Goal: Task Accomplishment & Management: Manage account settings

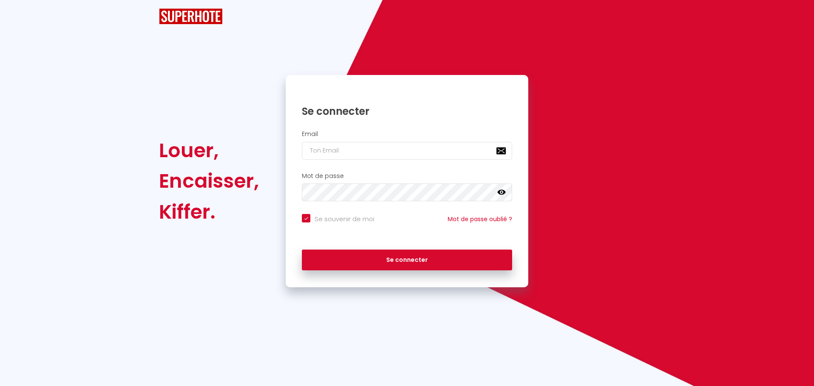
checkbox input "true"
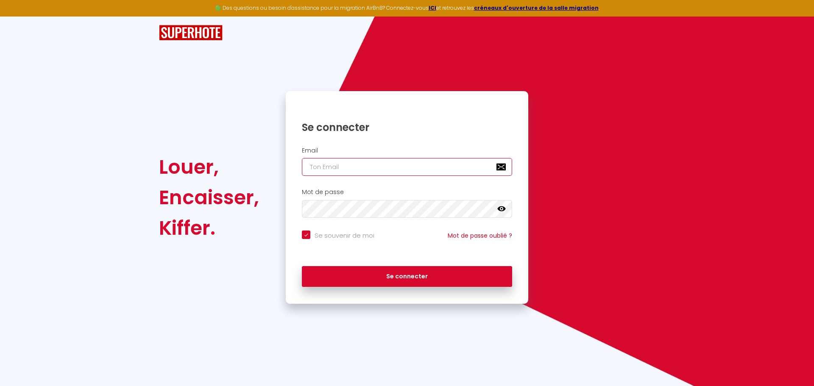
type input "[EMAIL_ADDRESS][DOMAIN_NAME]"
click at [345, 165] on input "[EMAIL_ADDRESS][DOMAIN_NAME]" at bounding box center [407, 167] width 210 height 18
checkbox input "true"
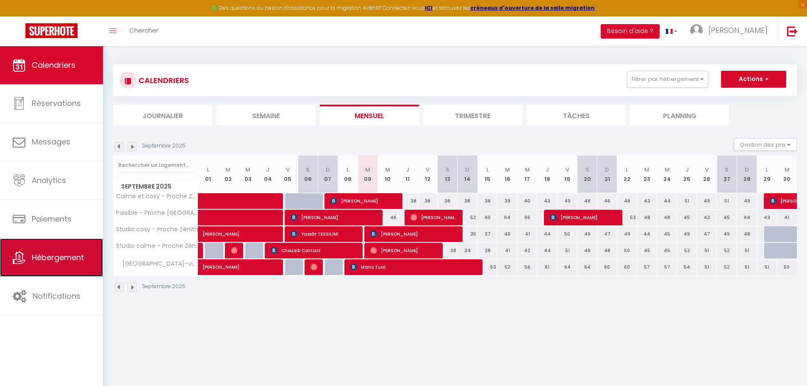
click at [76, 255] on span "Hébergement" at bounding box center [58, 257] width 52 height 11
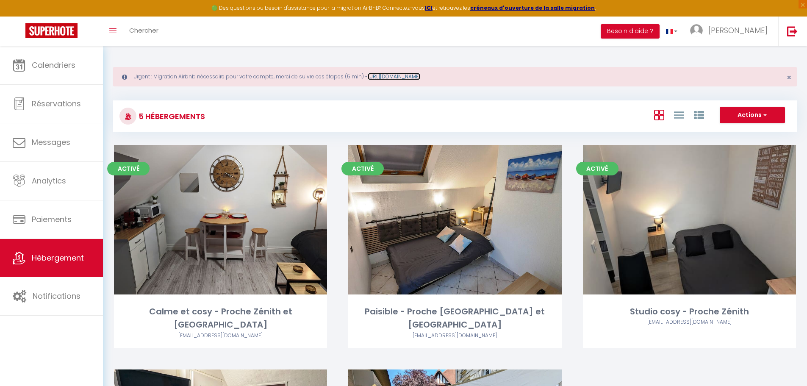
click at [420, 76] on link "https://superhote.com/migration-airbnb" at bounding box center [394, 76] width 53 height 7
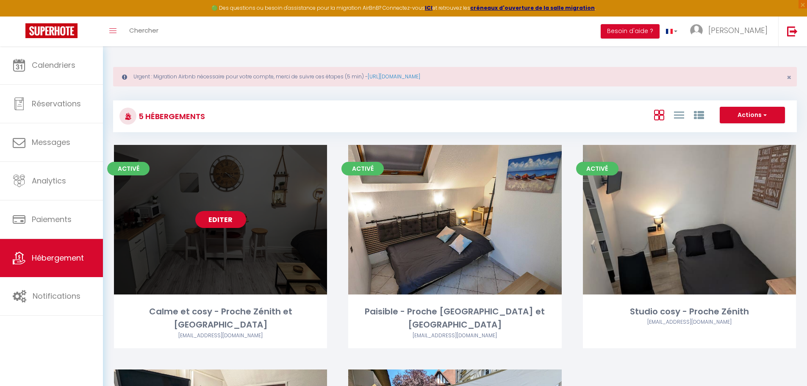
click at [224, 220] on link "Editer" at bounding box center [220, 219] width 51 height 17
click at [212, 220] on link "Editer" at bounding box center [220, 219] width 51 height 17
select select "3"
select select "2"
select select "1"
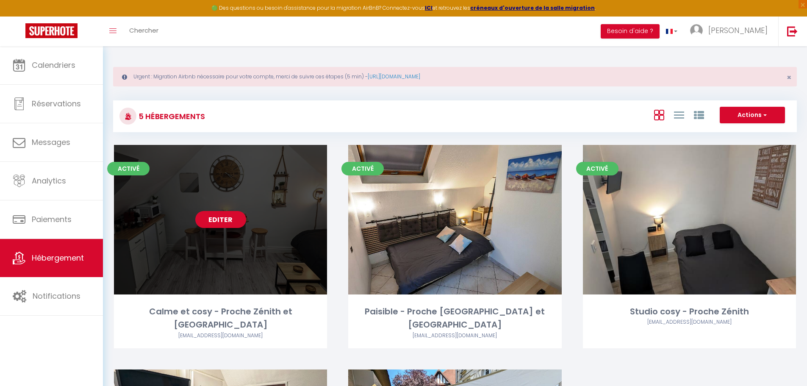
select select "1"
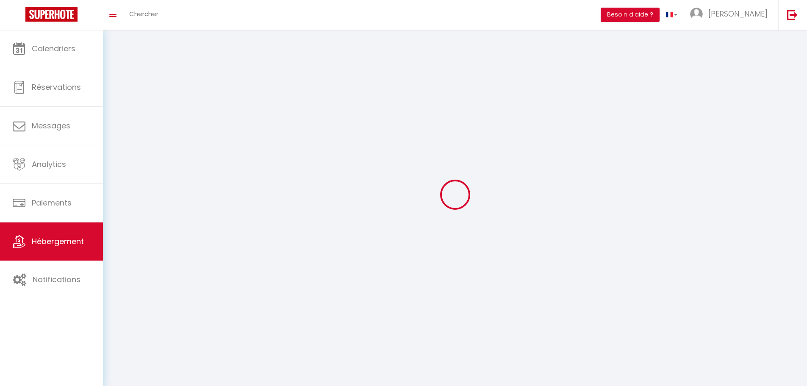
select select
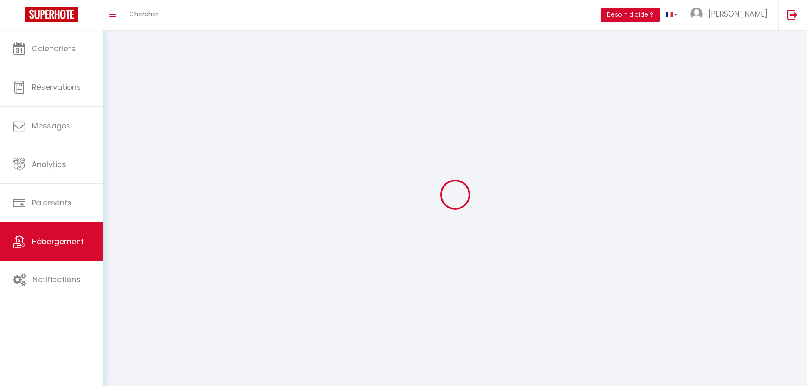
select select
checkbox input "false"
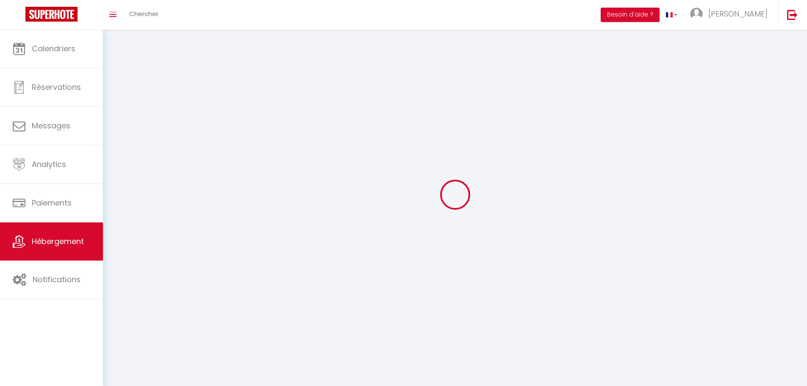
checkbox input "false"
select select
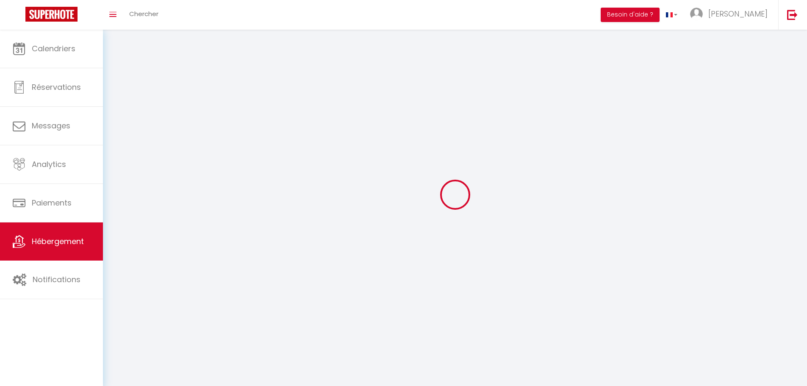
select select
checkbox input "false"
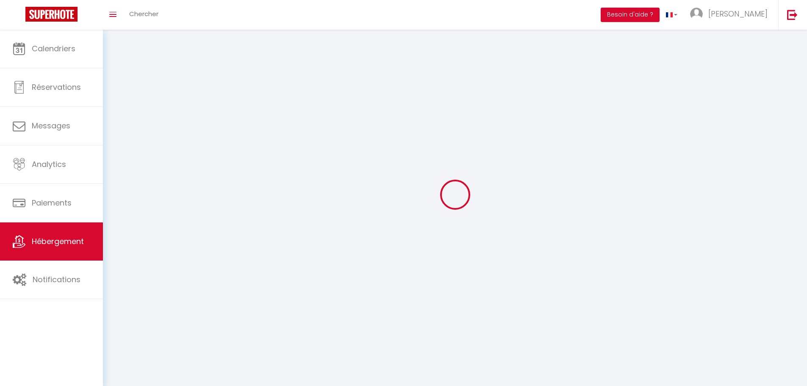
checkbox input "false"
select select
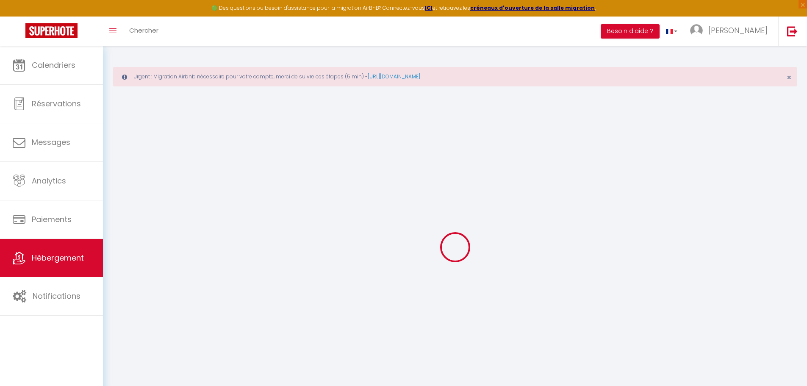
select select "+ 5 %"
select select "+ 18 %"
select select "6420-887481510714659282"
select select
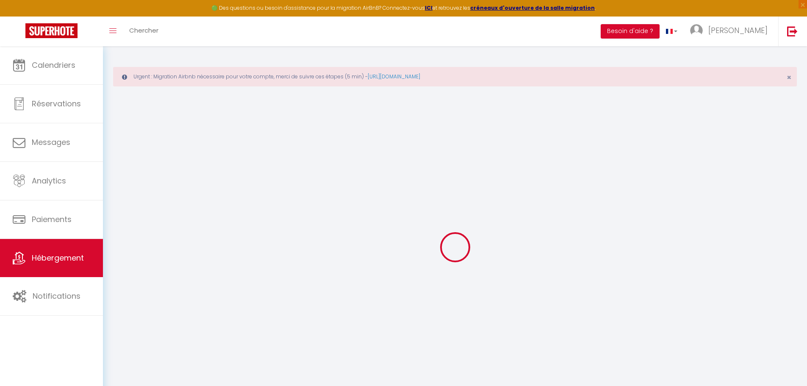
checkbox input "false"
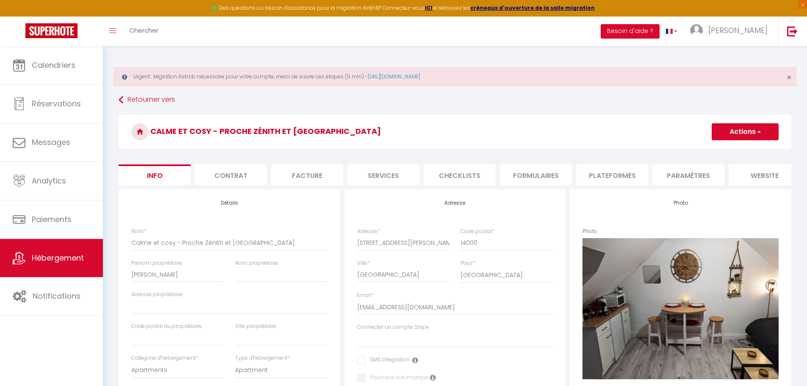
click at [618, 173] on li "Plateformes" at bounding box center [612, 174] width 72 height 21
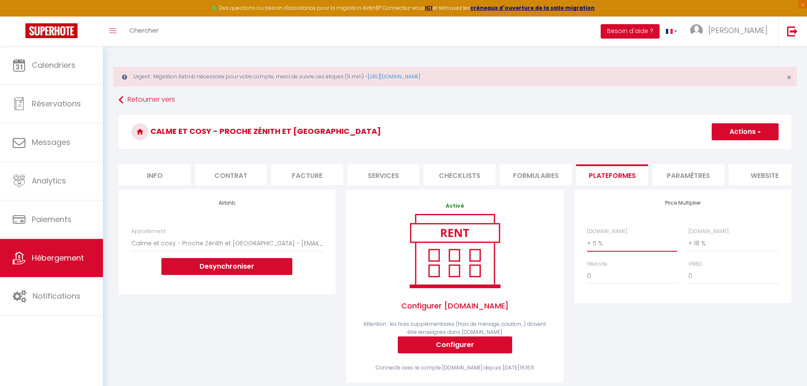
click at [596, 251] on select "0 + 1 % + 2 % + 3 % + 4 % + 5 % + 6 % + 7 % + 8 % + 9 %" at bounding box center [632, 243] width 90 height 16
select select "+ 21 %"
click at [587, 242] on select "0 + 1 % + 2 % + 3 % + 4 % + 5 % + 6 % + 7 % + 8 % + 9 %" at bounding box center [632, 243] width 90 height 16
click at [757, 131] on span "button" at bounding box center [759, 132] width 6 height 8
click at [747, 152] on link "Enregistrer" at bounding box center [745, 150] width 67 height 11
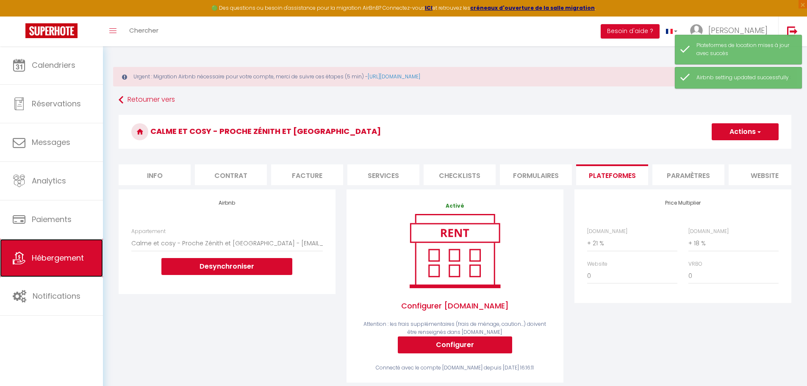
click at [61, 264] on link "Hébergement" at bounding box center [51, 258] width 103 height 38
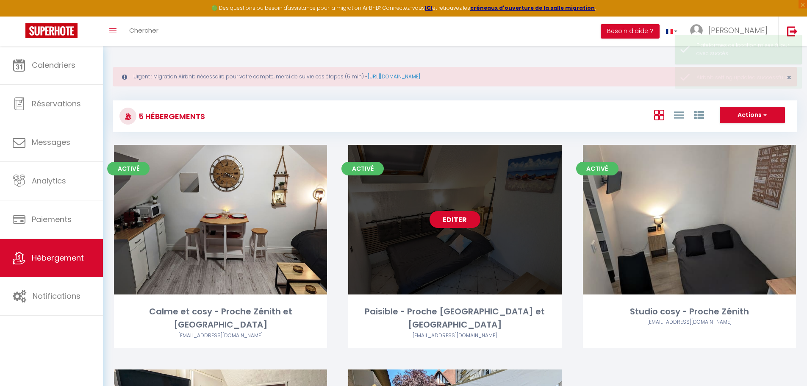
click at [415, 238] on div "Editer" at bounding box center [454, 220] width 213 height 150
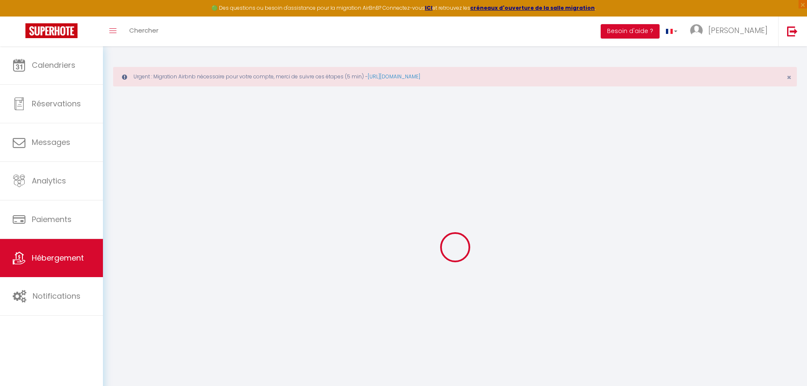
select select "6420-1091324326805795950"
checkbox input "false"
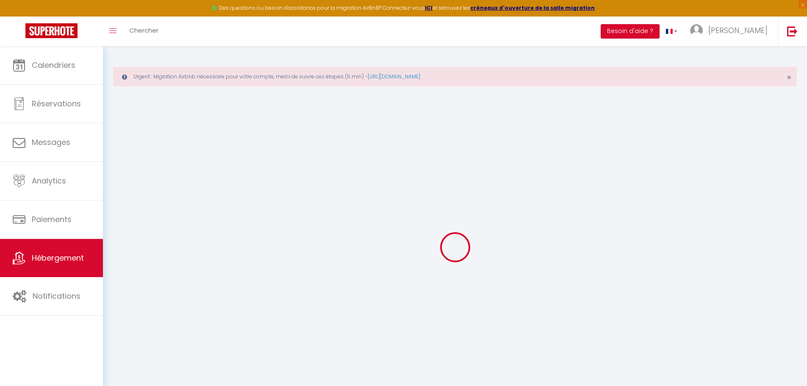
select select "15:00"
select select
select select "11:00"
select select "30"
select select "120"
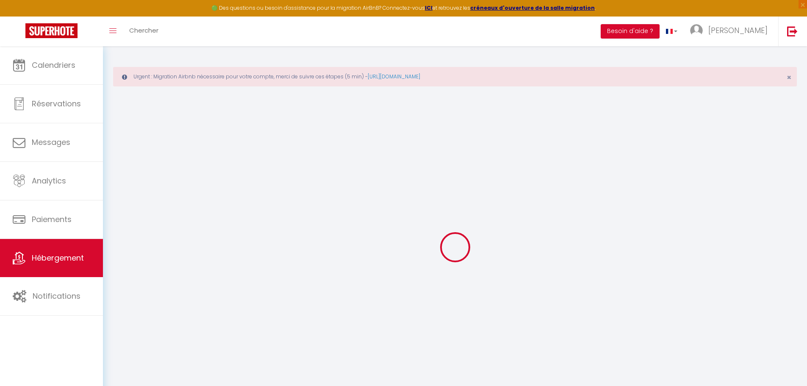
select select "20:00"
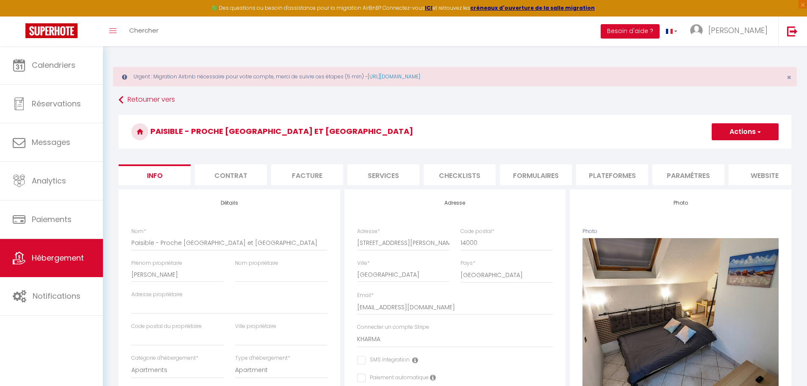
click at [606, 175] on li "Plateformes" at bounding box center [612, 174] width 72 height 21
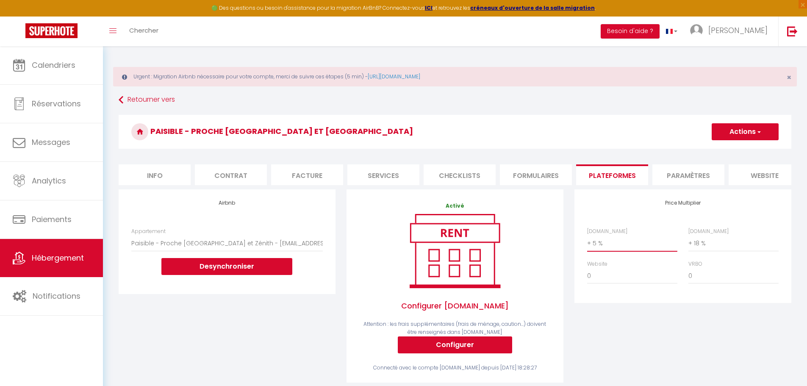
click at [595, 250] on select "0 + 1 % + 2 % + 3 % + 4 % + 5 % + 6 % + 7 % + 8 % + 9 %" at bounding box center [632, 243] width 90 height 16
select select "+ 21 %"
click at [587, 242] on select "0 + 1 % + 2 % + 3 % + 4 % + 5 % + 6 % + 7 % + 8 % + 9 %" at bounding box center [632, 243] width 90 height 16
click at [742, 131] on button "Actions" at bounding box center [745, 131] width 67 height 17
click at [740, 150] on link "Enregistrer" at bounding box center [745, 150] width 67 height 11
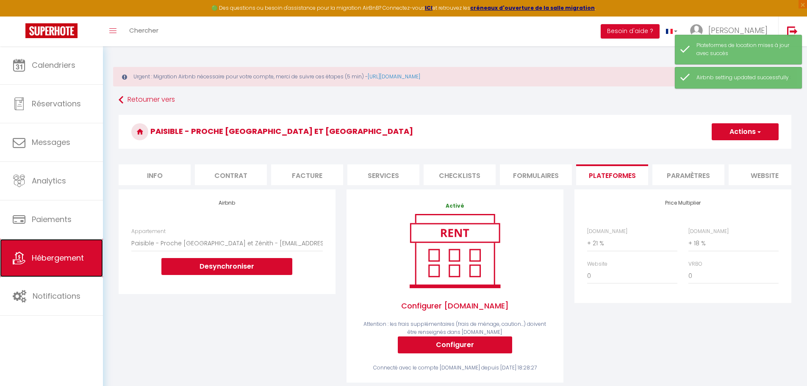
click at [53, 257] on span "Hébergement" at bounding box center [58, 258] width 52 height 11
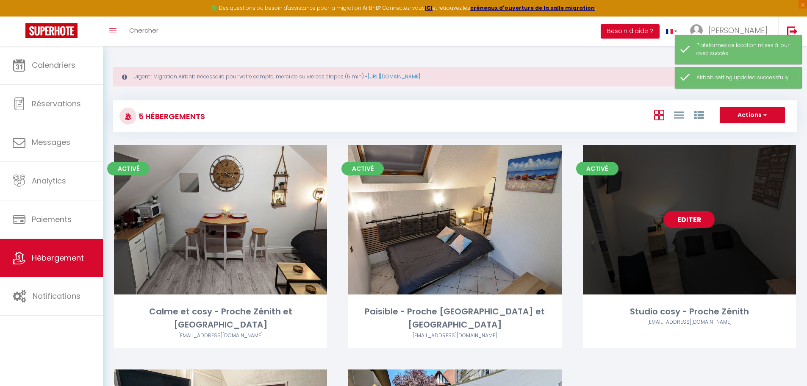
click at [696, 226] on link "Editer" at bounding box center [689, 219] width 51 height 17
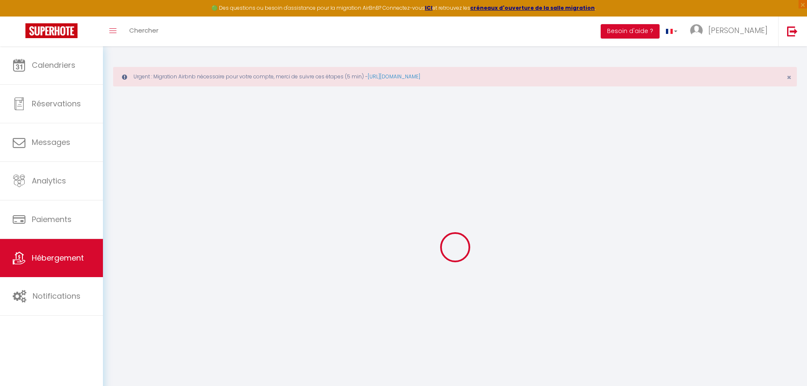
checkbox input "true"
select select "+ 5 %"
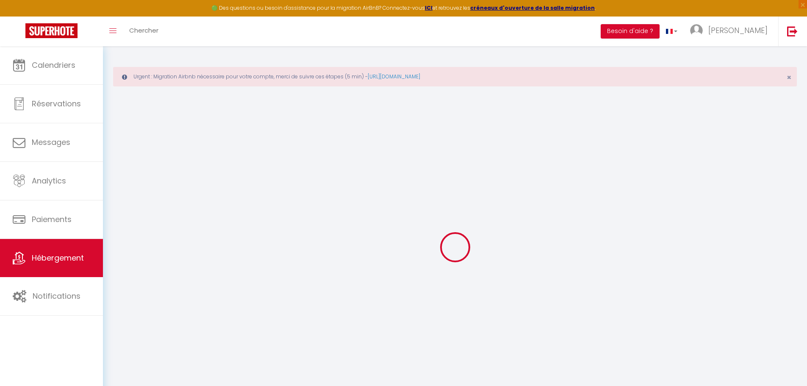
select select "+ 18 %"
select select
checkbox input "false"
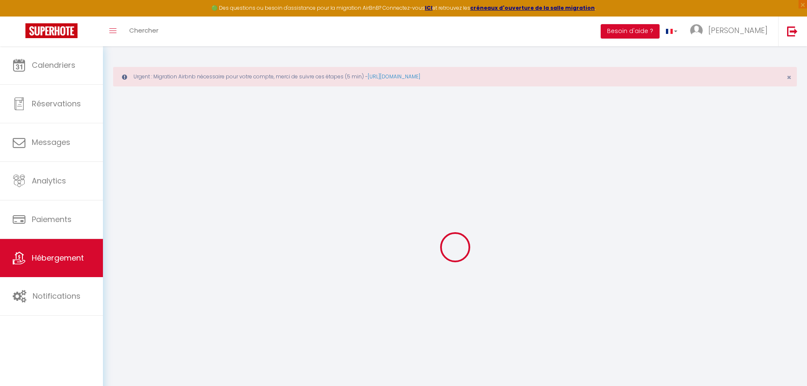
checkbox input "false"
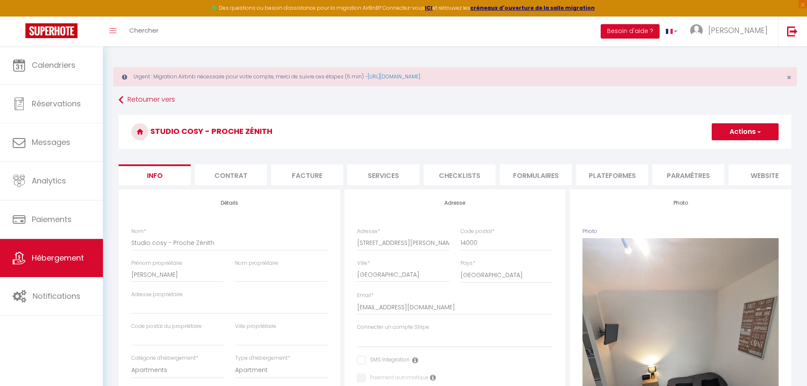
click at [684, 176] on li "Paramètres" at bounding box center [689, 174] width 72 height 21
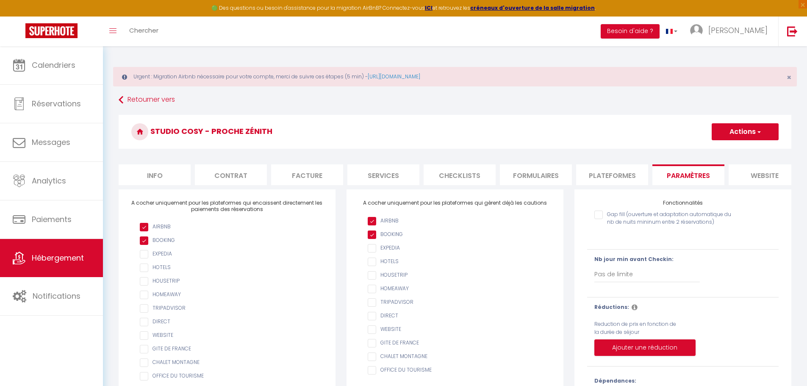
click at [618, 175] on li "Plateformes" at bounding box center [612, 174] width 72 height 21
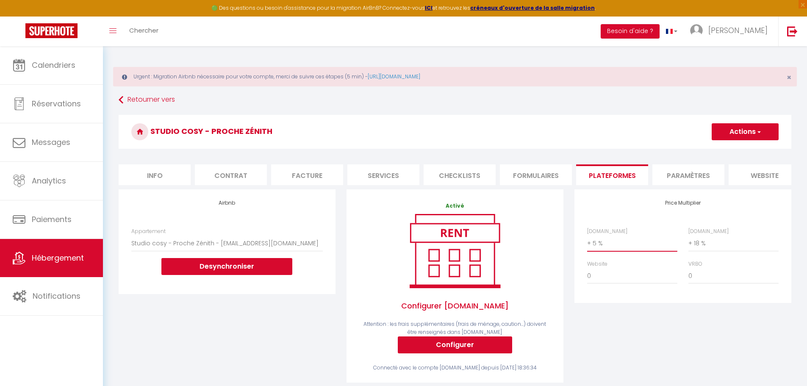
click at [599, 249] on select "0 + 1 % + 2 % + 3 % + 4 % + 5 % + 6 % + 7 % + 8 % + 9 %" at bounding box center [632, 243] width 90 height 16
select select "+ 21 %"
click at [587, 242] on select "0 + 1 % + 2 % + 3 % + 4 % + 5 % + 6 % + 7 % + 8 % + 9 %" at bounding box center [632, 243] width 90 height 16
click at [736, 134] on button "Actions" at bounding box center [745, 131] width 67 height 17
click at [733, 149] on link "Enregistrer" at bounding box center [745, 150] width 67 height 11
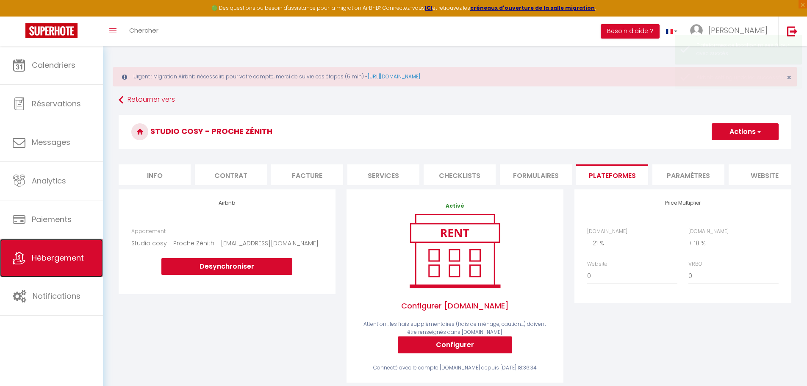
click at [65, 260] on span "Hébergement" at bounding box center [58, 258] width 52 height 11
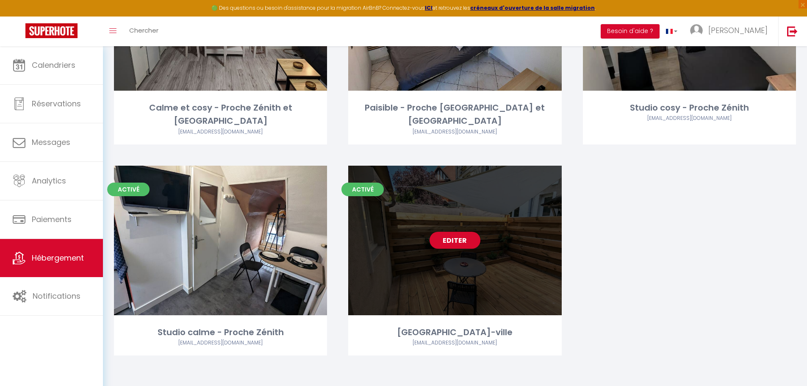
scroll to position [205, 0]
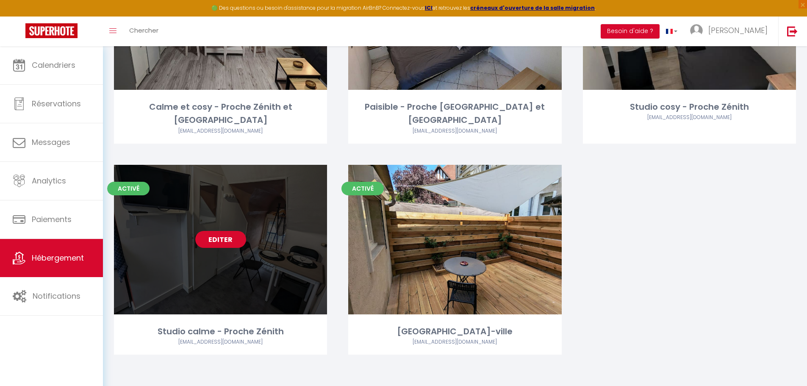
click at [223, 240] on link "Editer" at bounding box center [220, 239] width 51 height 17
click at [224, 236] on link "Editer" at bounding box center [220, 239] width 51 height 17
select select "3"
select select "2"
select select "1"
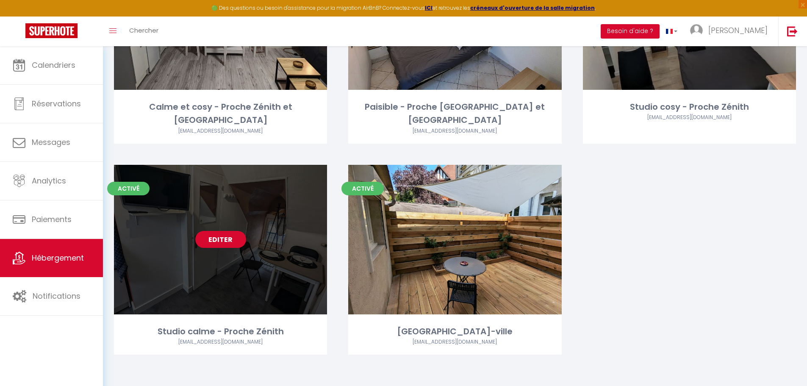
select select "1"
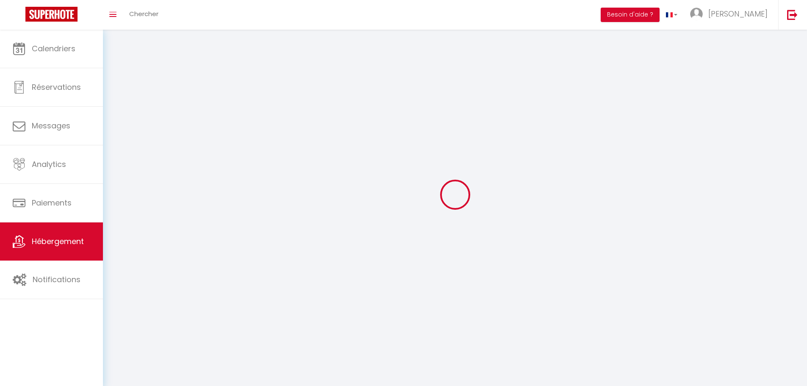
select select
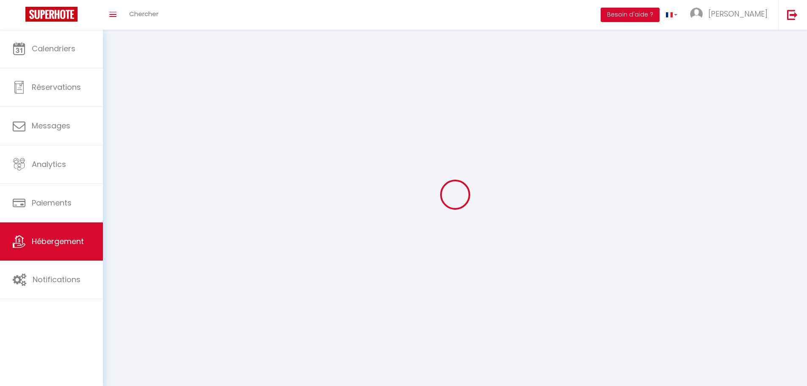
checkbox input "false"
select select
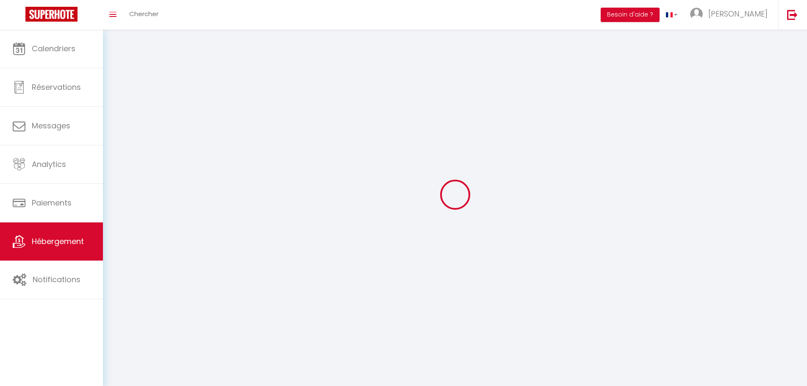
select select
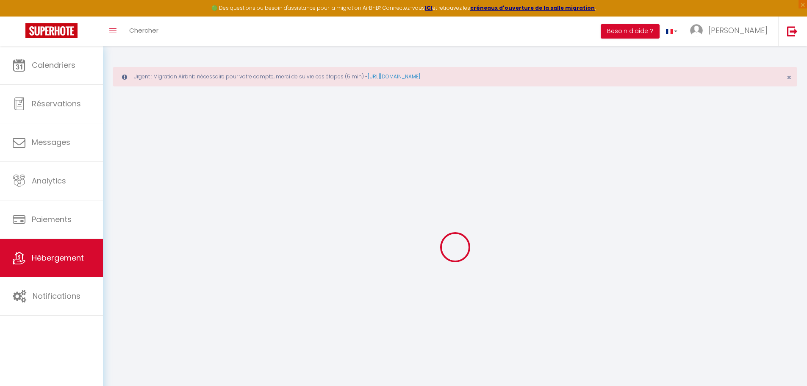
select select "15:00"
select select
select select "11:00"
select select "30"
select select "120"
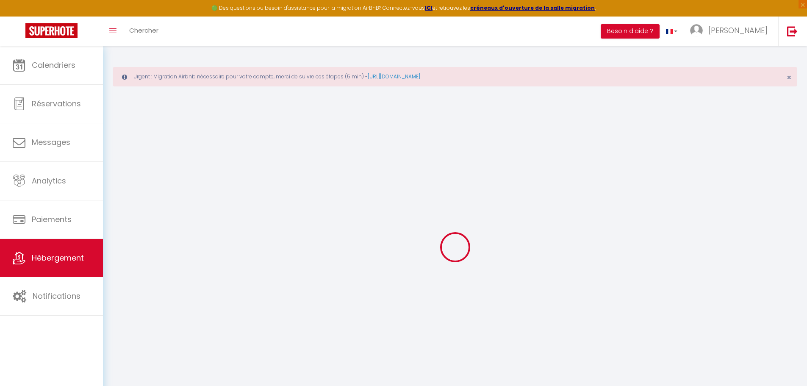
select select "20:00"
select select
checkbox input "false"
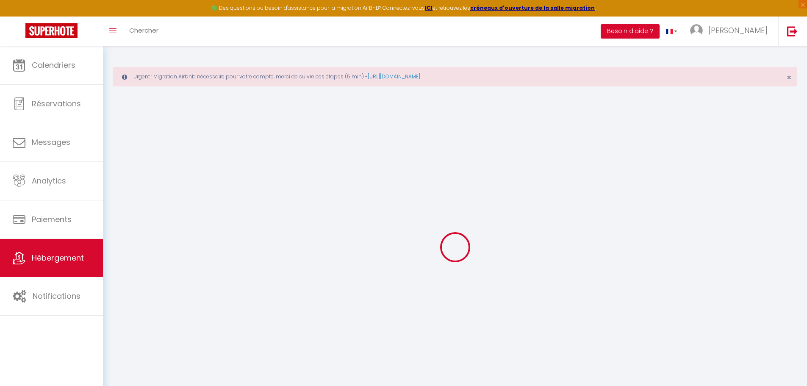
checkbox input "false"
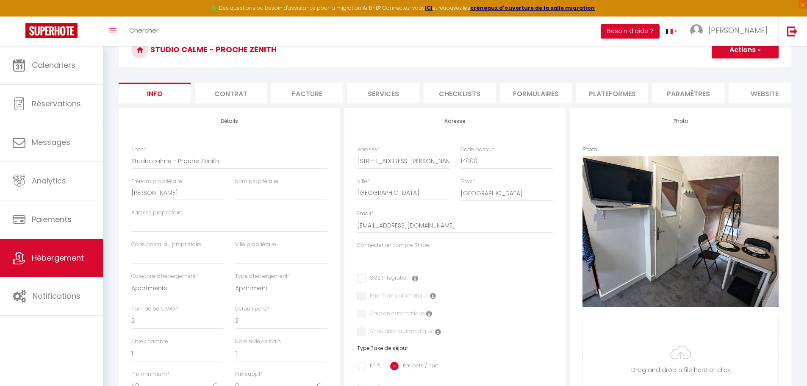
scroll to position [85, 0]
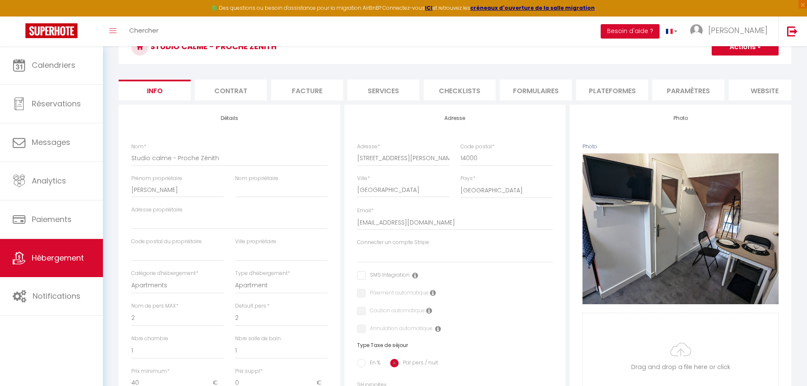
click at [613, 92] on li "Plateformes" at bounding box center [612, 90] width 72 height 21
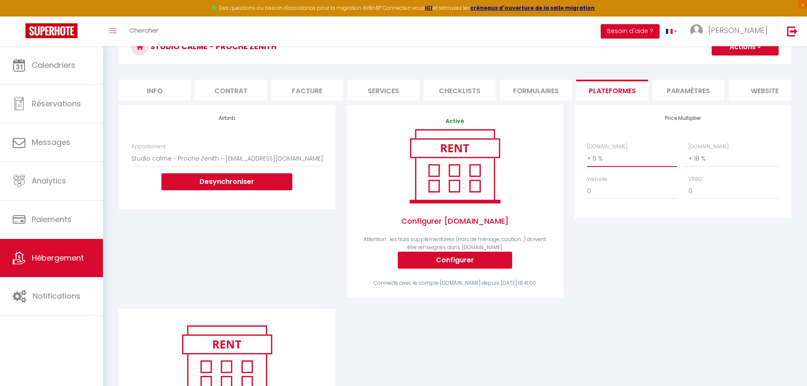
click at [595, 164] on select "0 + 1 % + 2 % + 3 % + 4 % + 5 % + 6 % + 7 % + 8 % + 9 %" at bounding box center [632, 158] width 90 height 16
select select "+ 21 %"
click at [587, 157] on select "0 + 1 % + 2 % + 3 % + 4 % + 5 % + 6 % + 7 % + 8 % + 9 %" at bounding box center [632, 158] width 90 height 16
click at [747, 47] on button "Actions" at bounding box center [745, 47] width 67 height 17
click at [739, 67] on link "Enregistrer" at bounding box center [745, 65] width 67 height 11
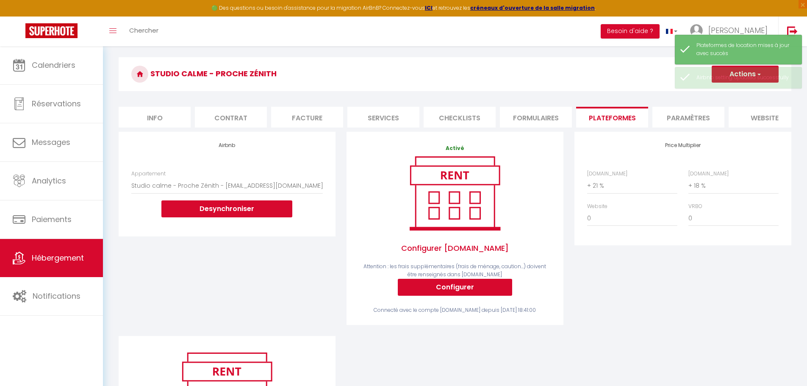
scroll to position [42, 0]
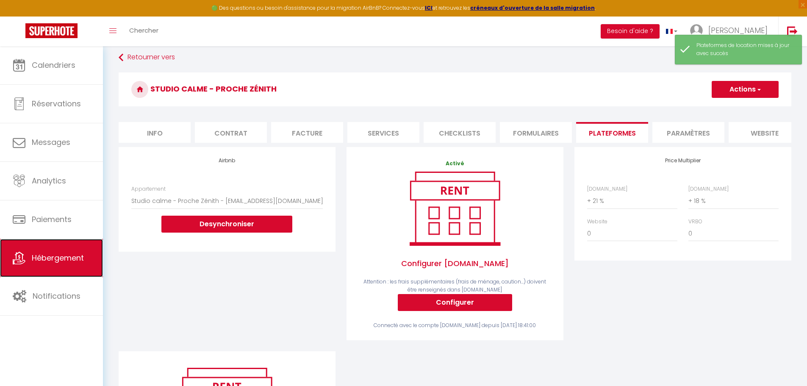
click at [53, 252] on link "Hébergement" at bounding box center [51, 258] width 103 height 38
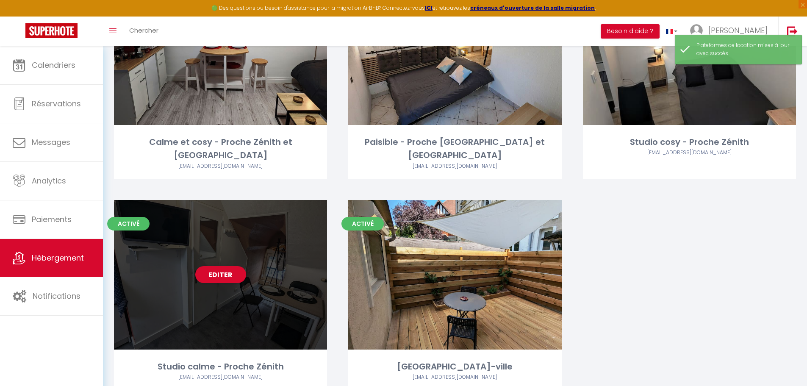
scroll to position [205, 0]
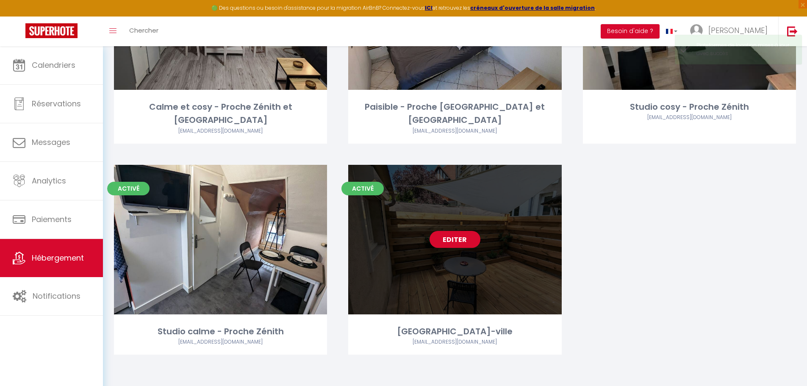
click at [462, 249] on div "Editer" at bounding box center [454, 240] width 213 height 150
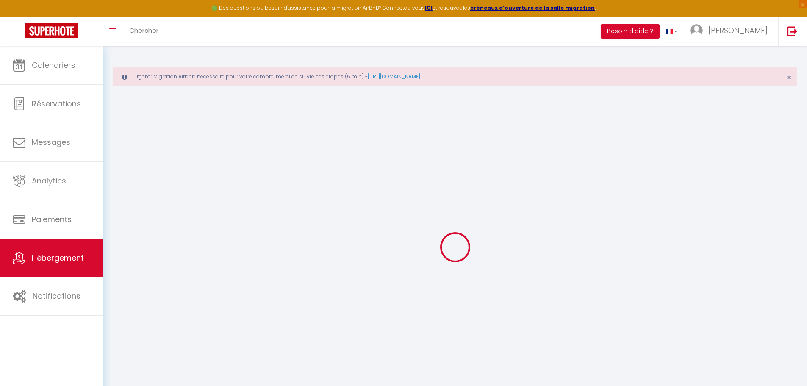
select select "6420-1214395153966933138"
select select "+ 5 %"
select select "+ 18 %"
select select
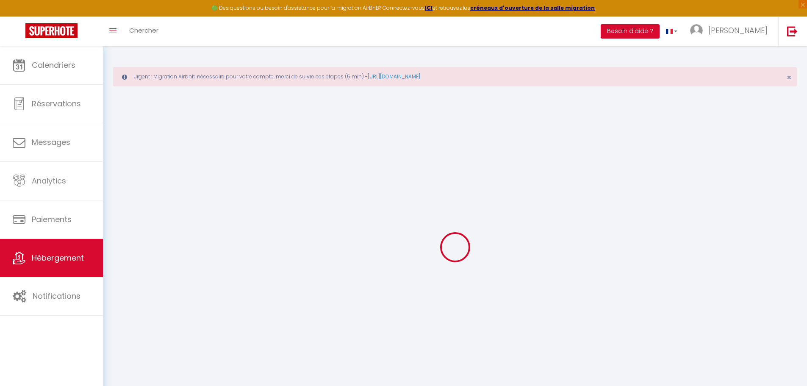
checkbox input "false"
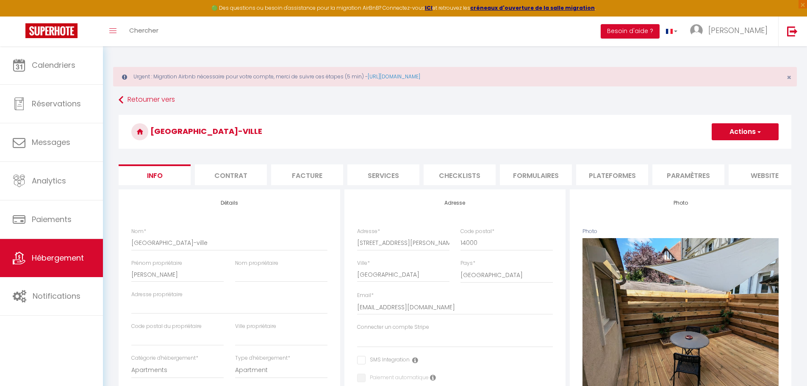
click at [621, 174] on li "Plateformes" at bounding box center [612, 174] width 72 height 21
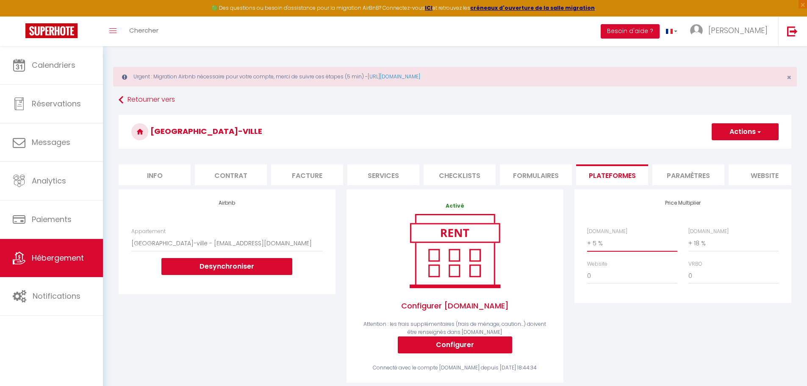
click at [594, 250] on select "0 + 1 % + 2 % + 3 % + 4 % + 5 % + 6 % + 7 % + 8 % + 9 %" at bounding box center [632, 243] width 90 height 16
select select "+ 21 %"
click at [587, 242] on select "0 + 1 % + 2 % + 3 % + 4 % + 5 % + 6 % + 7 % + 8 % + 9 %" at bounding box center [632, 243] width 90 height 16
click at [732, 132] on button "Actions" at bounding box center [745, 131] width 67 height 17
click at [734, 149] on link "Enregistrer" at bounding box center [745, 150] width 67 height 11
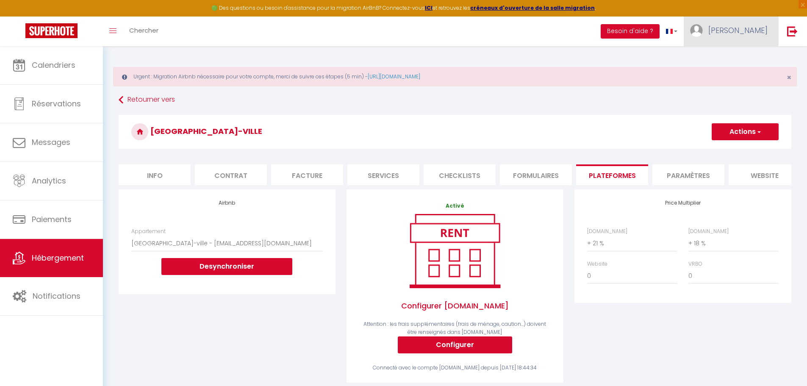
click at [743, 26] on span "[PERSON_NAME]" at bounding box center [738, 30] width 59 height 11
click at [744, 58] on link "Paramètres" at bounding box center [744, 59] width 63 height 14
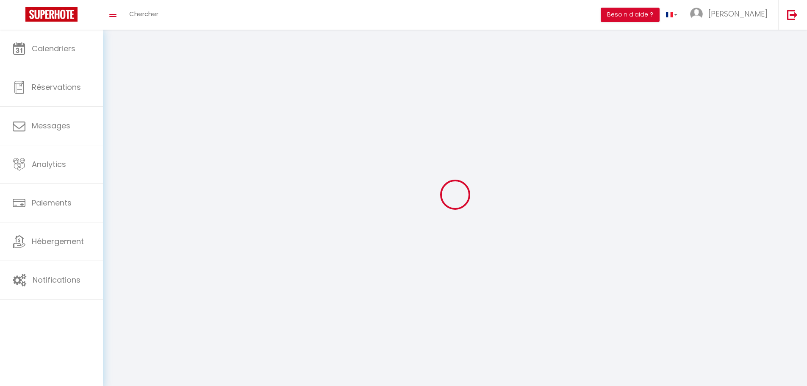
type input "[PERSON_NAME]"
type input "Maillet"
type input "0633465567"
type input "[STREET_ADDRESS]"
type input "14650"
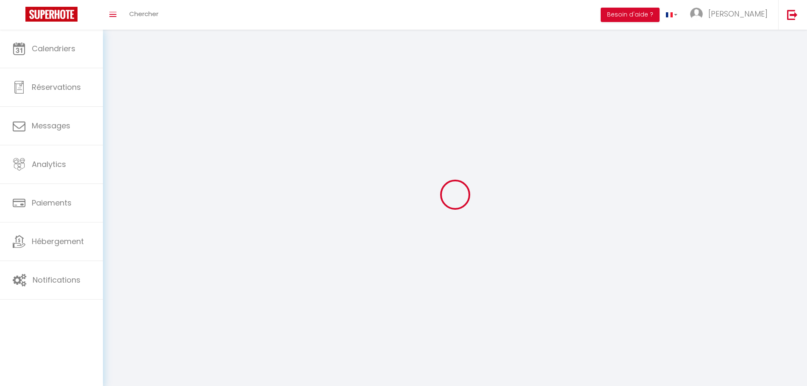
type input "CARPIQUET"
type input "xSpe0mMpFlpT4zMH1y3Lpu9U4"
type input "UHLXuyf6TVtMUTelBSsw8g2mp"
select select "75"
select select "28"
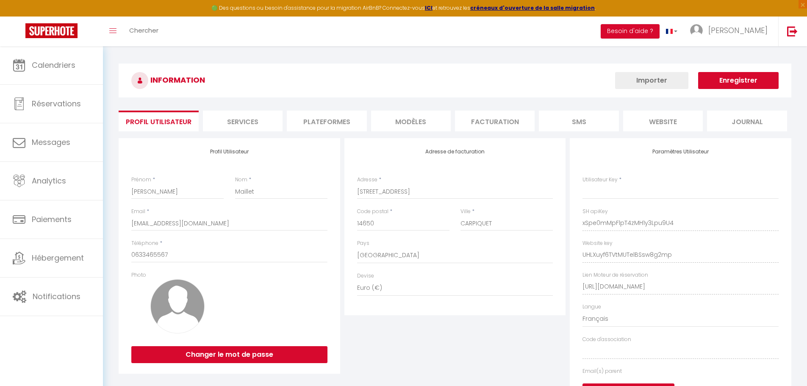
type input "xSpe0mMpFlpT4zMH1y3Lpu9U4"
type input "UHLXuyf6TVtMUTelBSsw8g2mp"
type input "[URL][DOMAIN_NAME]"
select select "fr"
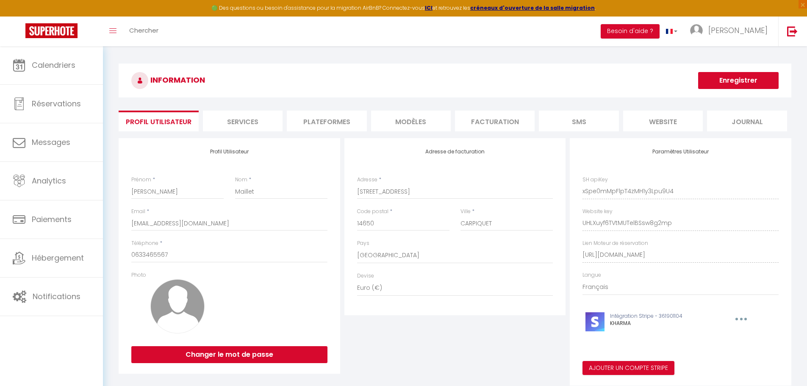
click at [314, 122] on li "Plateformes" at bounding box center [327, 121] width 80 height 21
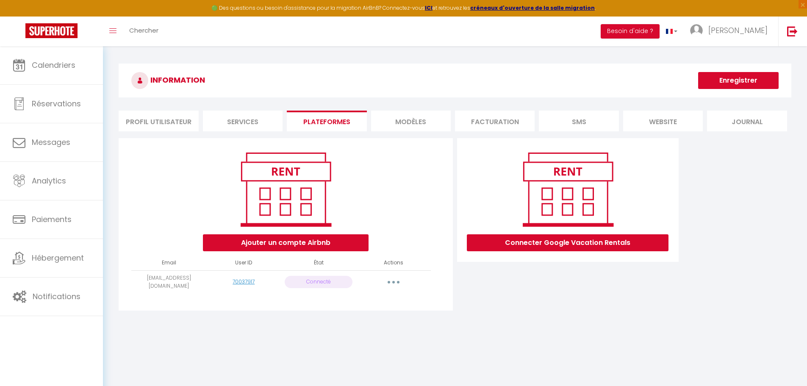
click at [395, 280] on button "button" at bounding box center [394, 282] width 24 height 14
click at [347, 329] on link "Reconnecter le compte" at bounding box center [356, 332] width 94 height 14
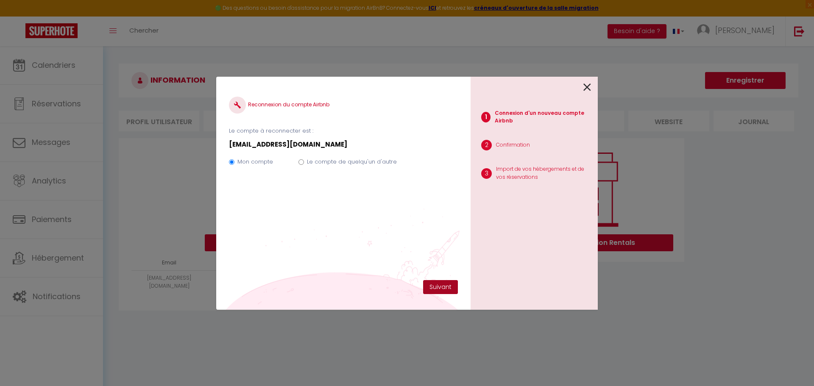
click at [441, 285] on button "Suivant" at bounding box center [440, 287] width 35 height 14
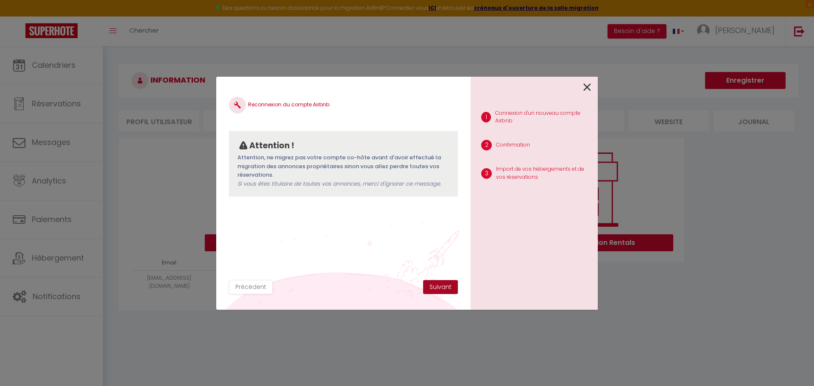
click at [435, 285] on button "Suivant" at bounding box center [440, 287] width 35 height 14
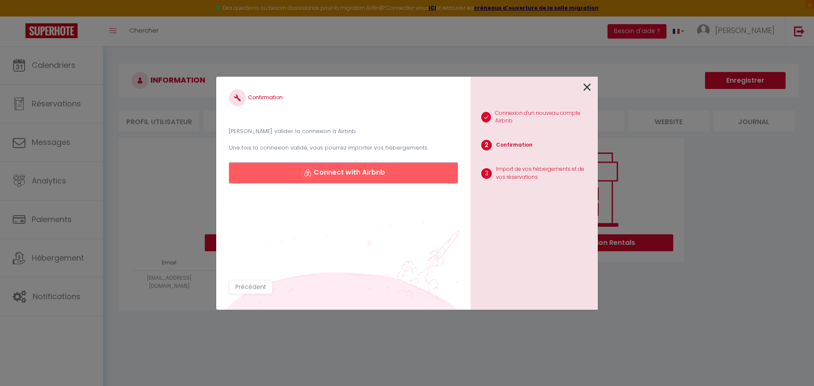
click at [348, 172] on button "Connect with Airbnb" at bounding box center [343, 173] width 229 height 20
click at [351, 173] on button "Connect with Airbnb" at bounding box center [343, 173] width 229 height 20
click at [347, 173] on button "Connect with Airbnb" at bounding box center [343, 173] width 229 height 20
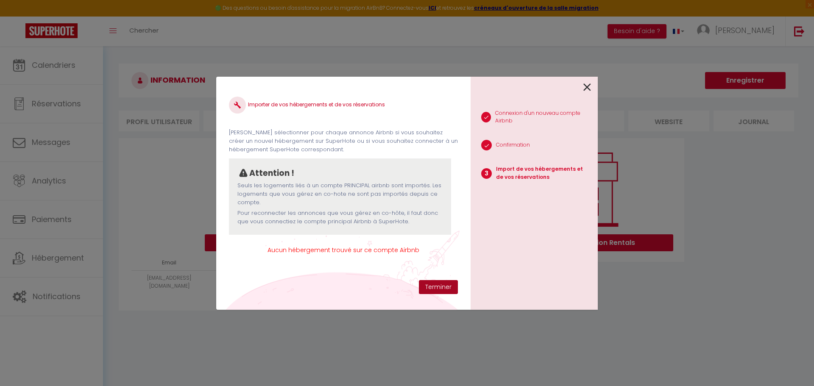
click at [437, 285] on button "Terminer" at bounding box center [438, 287] width 39 height 14
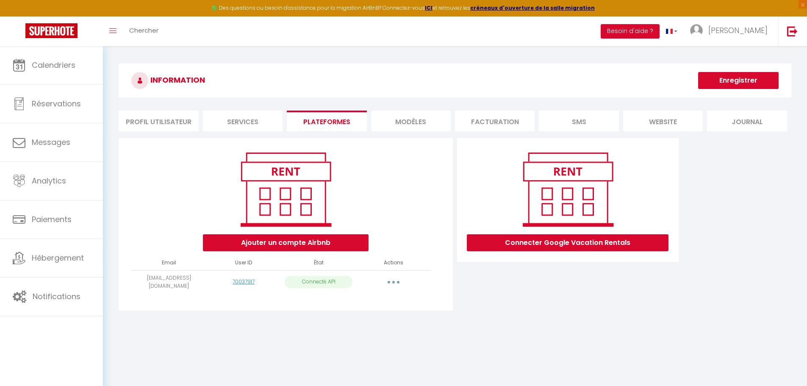
click at [393, 279] on button "button" at bounding box center [394, 282] width 24 height 14
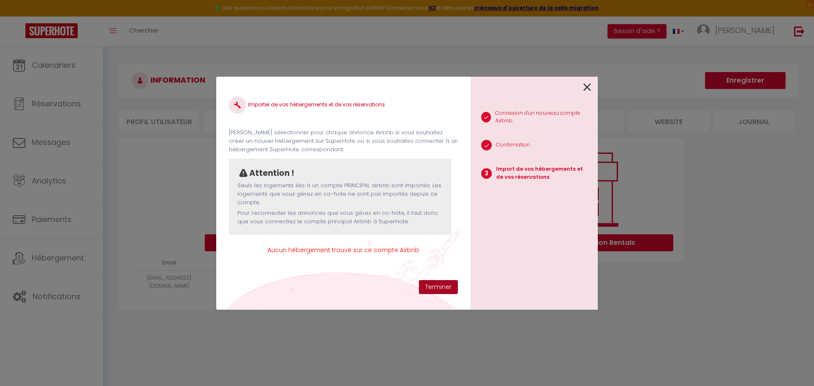
click at [434, 285] on button "Terminer" at bounding box center [438, 287] width 39 height 14
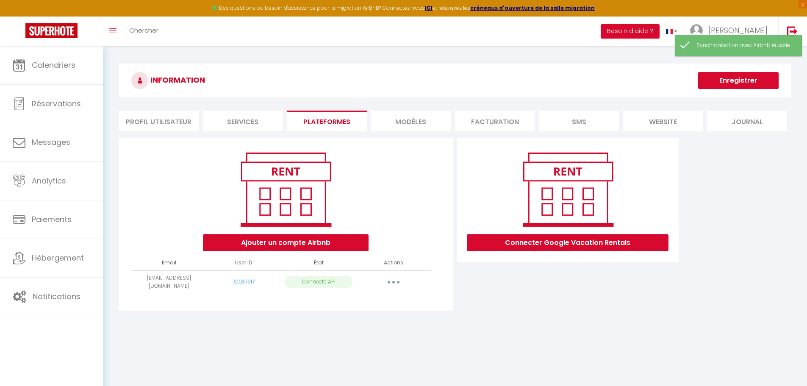
click at [396, 279] on button "button" at bounding box center [394, 282] width 24 height 14
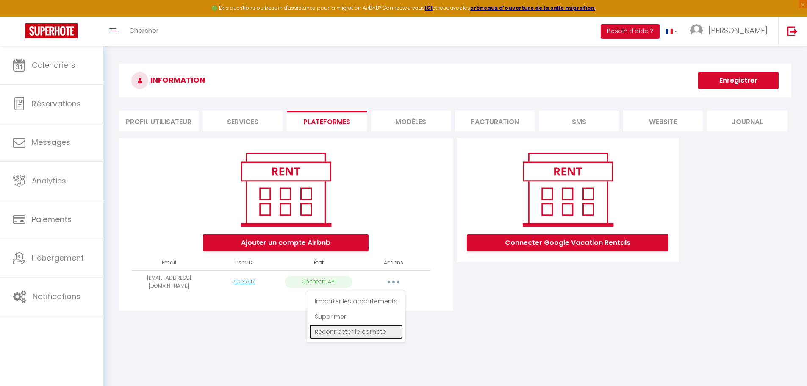
click at [348, 330] on link "Reconnecter le compte" at bounding box center [356, 332] width 94 height 14
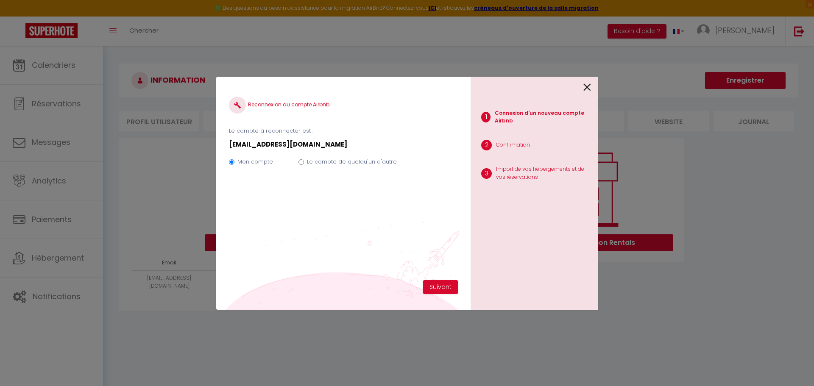
click at [300, 161] on input "Le compte de quelqu'un d'autre" at bounding box center [301, 162] width 6 height 6
radio input "true"
radio input "false"
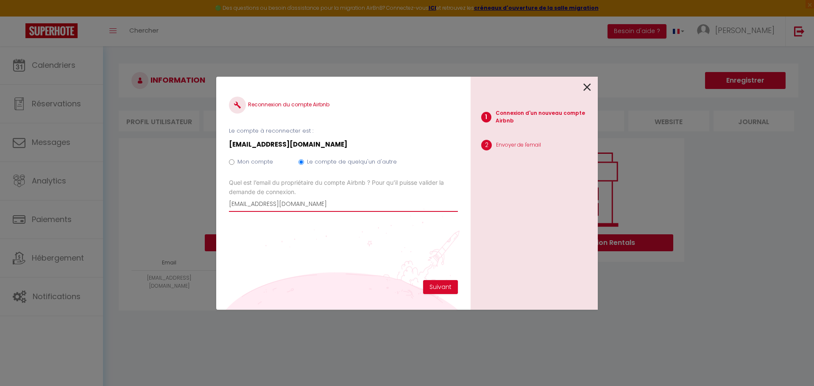
click at [303, 203] on input "[EMAIL_ADDRESS][DOMAIN_NAME]" at bounding box center [343, 204] width 229 height 15
drag, startPoint x: 304, startPoint y: 205, endPoint x: 156, endPoint y: 211, distance: 148.5
click at [156, 211] on div "Reconnexion du compte Airbnb Le compte à reconnecter est : [EMAIL_ADDRESS][DOMA…" at bounding box center [407, 193] width 814 height 386
type input "[PERSON_NAME][EMAIL_ADDRESS][DOMAIN_NAME]"
click at [444, 284] on button "Suivant" at bounding box center [440, 287] width 35 height 14
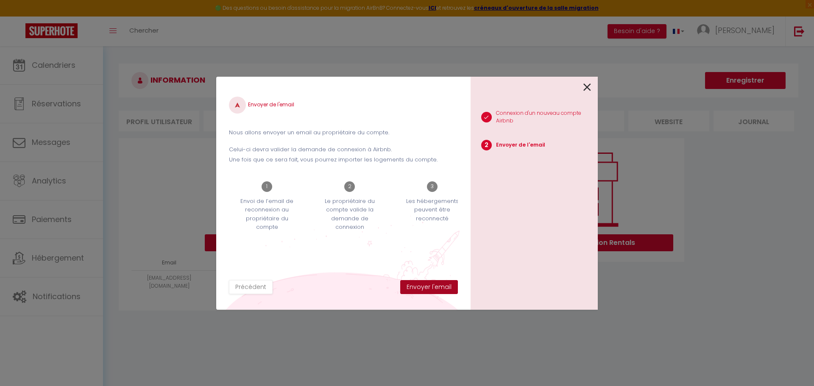
click at [430, 287] on button "Envoyer l'email" at bounding box center [429, 287] width 58 height 14
